Goal: Transaction & Acquisition: Register for event/course

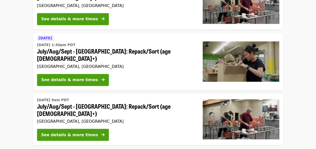
scroll to position [391, 0]
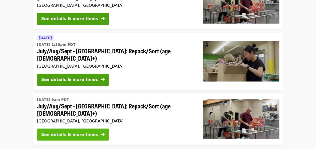
click at [56, 132] on div "See details & more times" at bounding box center [69, 135] width 57 height 6
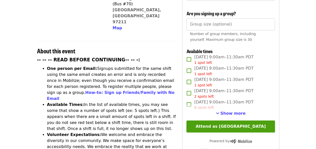
scroll to position [158, 0]
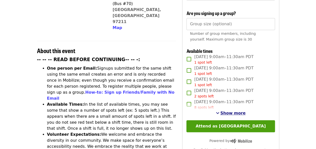
click at [234, 113] on span "Show more" at bounding box center [233, 113] width 25 height 5
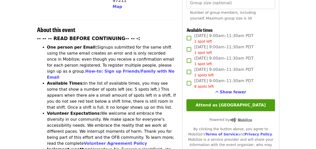
scroll to position [179, 0]
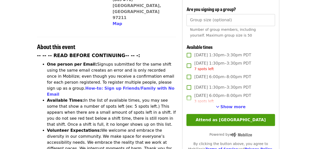
scroll to position [162, 0]
click at [229, 105] on span "Show more" at bounding box center [233, 106] width 25 height 5
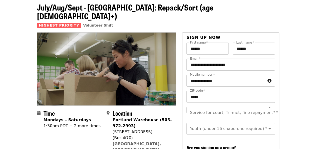
scroll to position [23, 0]
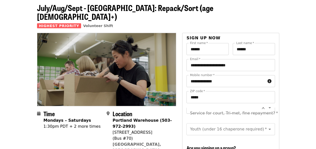
click at [202, 107] on div "Service for court, Tri-met, fine repayment? *" at bounding box center [231, 113] width 88 height 12
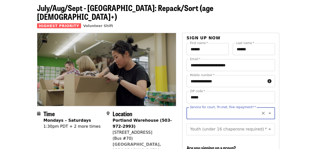
scroll to position [0, 0]
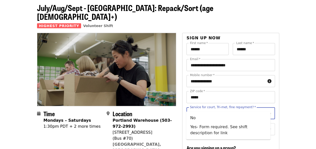
click at [202, 108] on input "Service for court, Tri-met, fine repayment?   *" at bounding box center [225, 113] width 68 height 10
click at [196, 119] on li "No" at bounding box center [228, 118] width 84 height 9
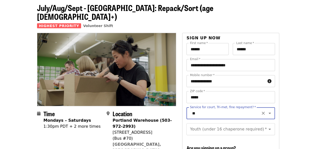
type input "**"
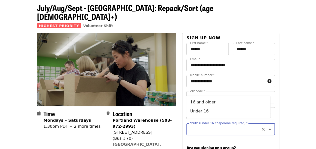
click at [201, 125] on input "Youth (under 16 chaperone required)   *" at bounding box center [225, 130] width 68 height 10
click at [269, 129] on icon "Open" at bounding box center [270, 129] width 3 height 1
click at [220, 100] on li "16 and older" at bounding box center [228, 102] width 84 height 9
type input "**********"
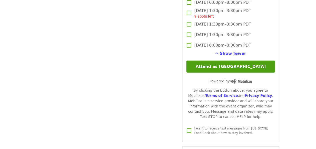
scroll to position [657, 0]
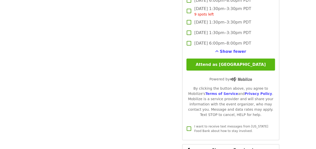
click at [207, 66] on button "Attend as [GEOGRAPHIC_DATA]" at bounding box center [231, 65] width 88 height 12
